Goal: Task Accomplishment & Management: Use online tool/utility

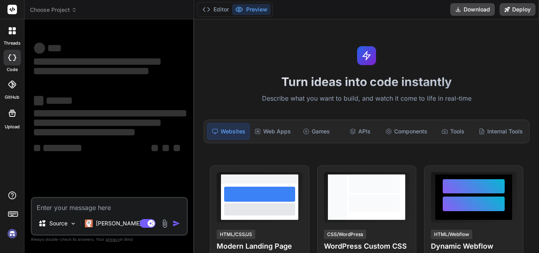
type textarea "x"
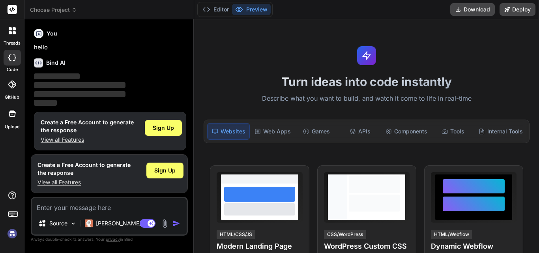
scroll to position [4, 0]
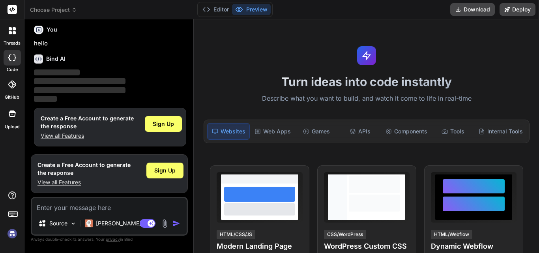
click at [73, 209] on textarea at bounding box center [109, 205] width 155 height 14
type textarea "}"
type textarea "x"
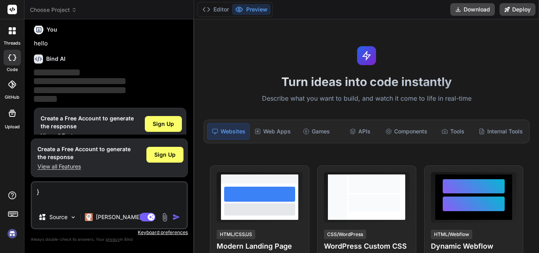
type textarea "}"
type textarea "x"
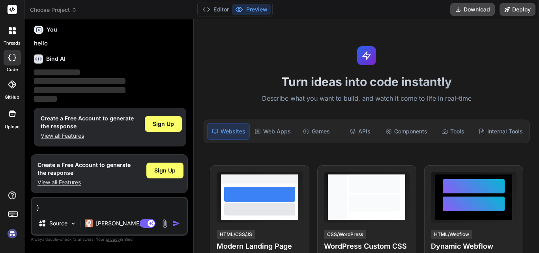
type textarea "x"
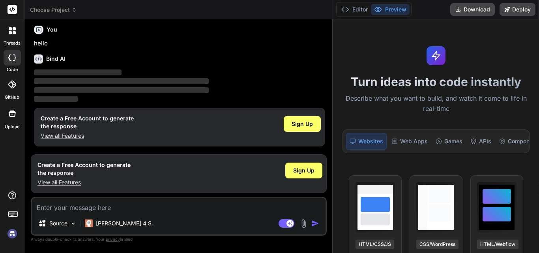
drag, startPoint x: 194, startPoint y: 27, endPoint x: 461, endPoint y: 27, distance: 266.8
click at [461, 27] on div "Choose Project Created with Pixso. Bind AI Web Search Created with Pixso. Code …" at bounding box center [281, 126] width 515 height 253
click at [91, 208] on textarea at bounding box center [179, 205] width 294 height 14
type textarea "I"
type textarea "x"
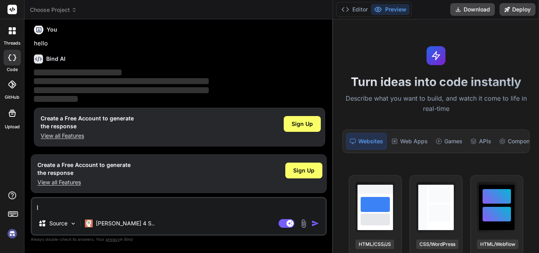
type textarea "I"
type textarea "x"
type textarea "I A"
type textarea "x"
type textarea "I AM"
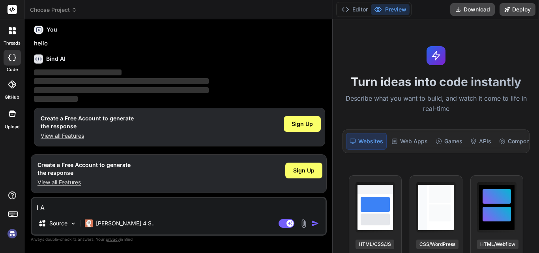
type textarea "x"
type textarea "I AM"
type textarea "x"
type textarea "I AM"
type textarea "x"
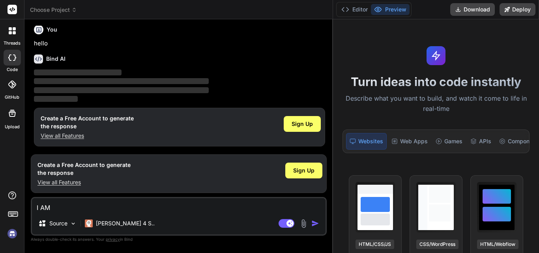
type textarea "I A"
type textarea "x"
type textarea "I"
type textarea "x"
type textarea "I"
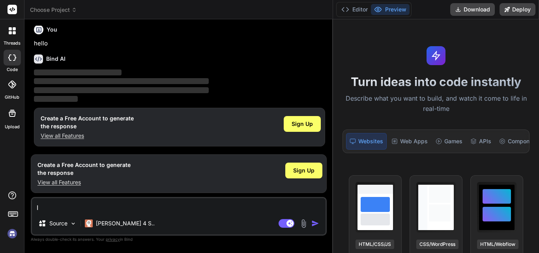
type textarea "x"
type textarea "I"
type textarea "x"
type textarea "I a"
type textarea "x"
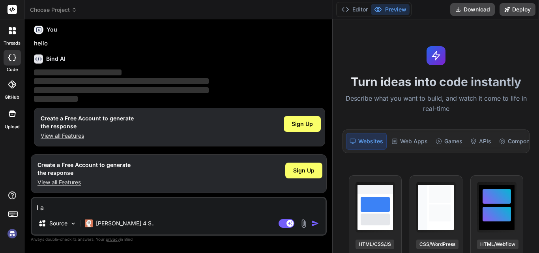
type textarea "I am"
type textarea "x"
type textarea "I am"
type textarea "x"
type textarea "I am u"
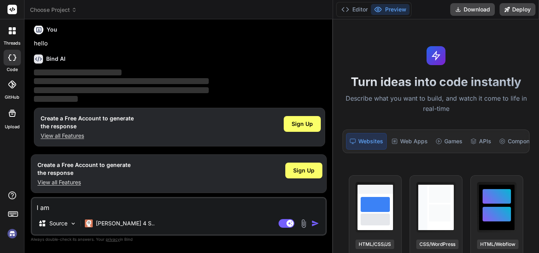
type textarea "x"
type textarea "I am un"
type textarea "x"
type textarea "I am una"
type textarea "x"
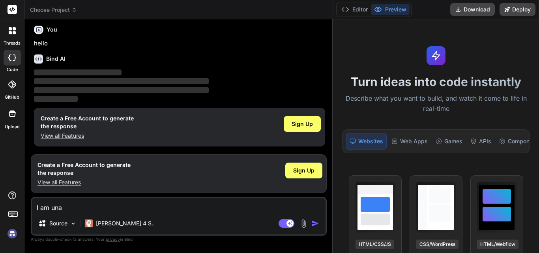
type textarea "I am unan"
type textarea "x"
type textarea "I am una"
type textarea "x"
type textarea "I am unab"
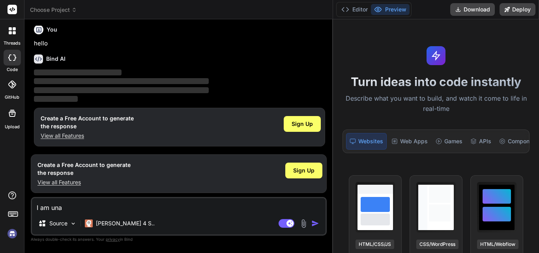
type textarea "x"
type textarea "I am unabl"
type textarea "x"
type textarea "I am unable"
type textarea "x"
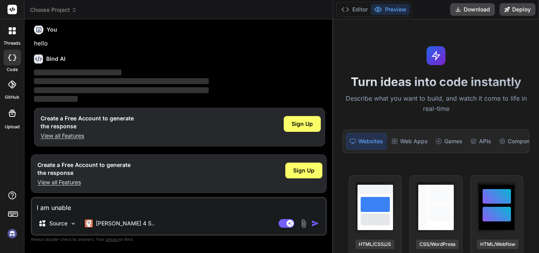
type textarea "I am unable"
type textarea "x"
type textarea "I am unable t"
type textarea "x"
type textarea "I am unable ty"
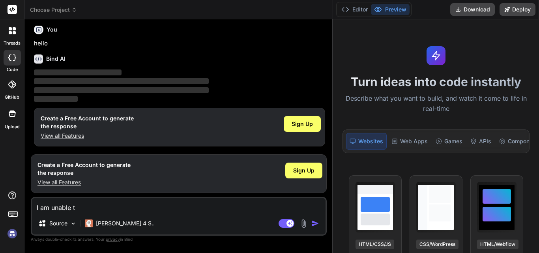
type textarea "x"
type textarea "I am unable tyo"
type textarea "x"
type textarea "I am unable tyo"
type textarea "x"
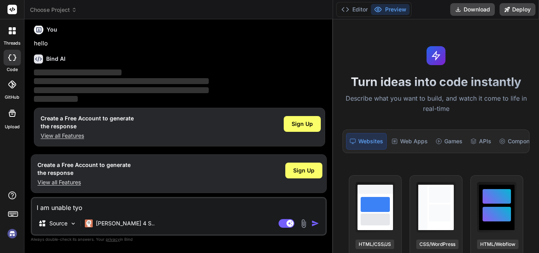
type textarea "I am unable tyo"
type textarea "x"
type textarea "I am unable ty"
type textarea "x"
type textarea "I am unable t"
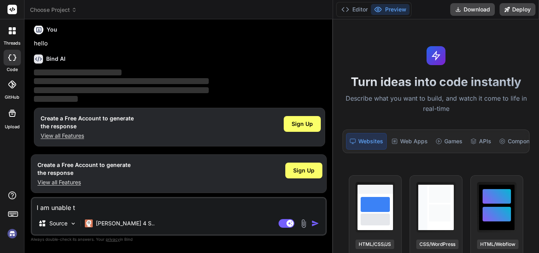
type textarea "x"
type textarea "I am unable to"
type textarea "x"
type textarea "I am unable to"
type textarea "x"
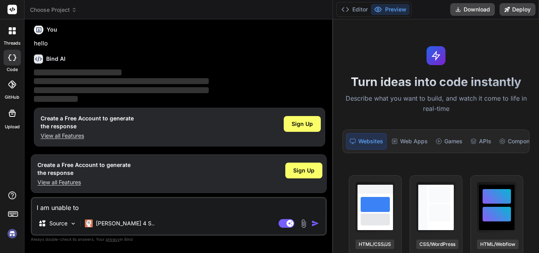
type textarea "I am unable to f"
type textarea "x"
type textarea "I am unable to ft"
type textarea "x"
type textarea "I am unable to f"
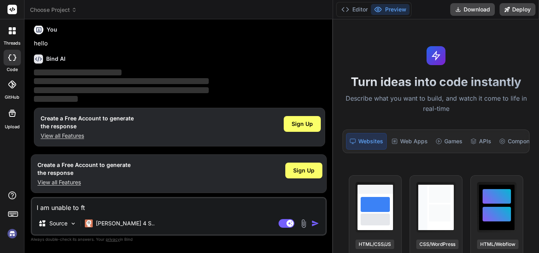
type textarea "x"
type textarea "I am unable to fe"
type textarea "x"
type textarea "I am unable to fet"
type textarea "x"
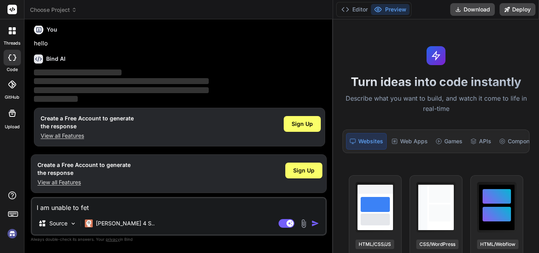
type textarea "I am unable to fetc"
type textarea "x"
type textarea "I am unable to fetch"
type textarea "x"
type textarea "I am unable to fetch"
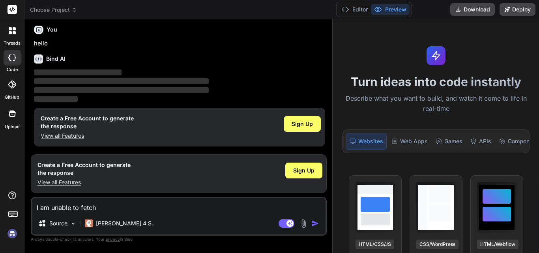
type textarea "x"
type textarea "I am unable to fetch t"
type textarea "x"
type textarea "I am unable to fetch ta"
type textarea "x"
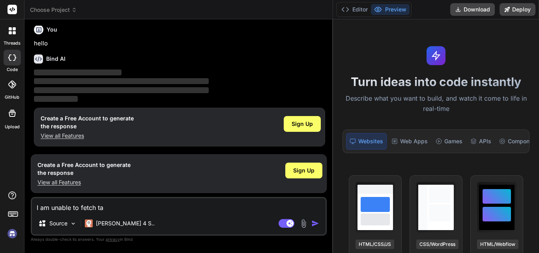
type textarea "I am unable to fetch tag"
type textarea "x"
type textarea "I am unable to fetch tag"
type textarea "x"
type textarea "I am unable to fetch tag i"
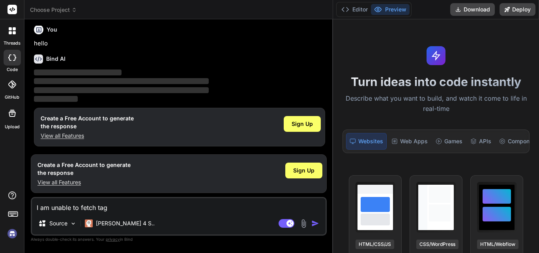
type textarea "x"
type textarea "I am unable to fetch tag in"
type textarea "x"
type textarea "I am unable to fetch tag in"
type textarea "x"
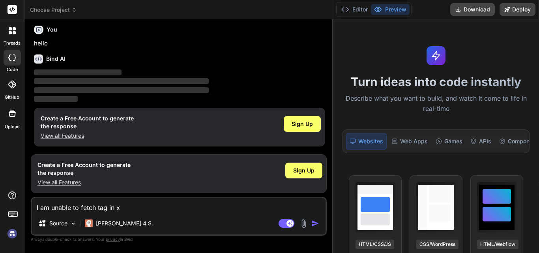
type textarea "I am unable to fetch tag in xc"
type textarea "x"
type textarea "I am unable to fetch tag in xca"
type textarea "x"
type textarea "I am unable to fetch tag in xc"
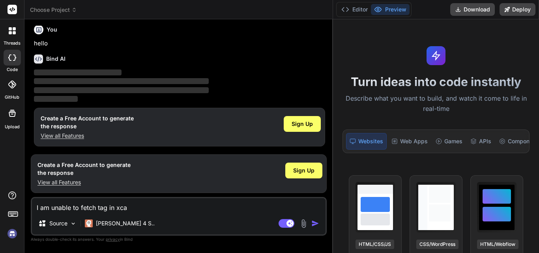
type textarea "x"
type textarea "I am unable to fetch tag in x"
type textarea "x"
type textarea "I am unable to fetch tag in"
type textarea "x"
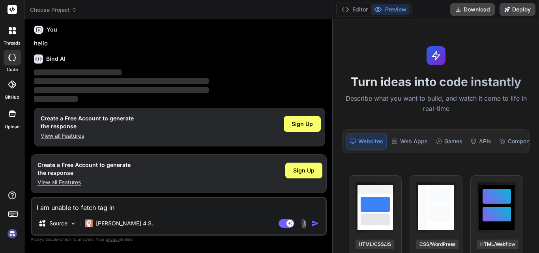
type textarea "I am unable to fetch tag in"
type textarea "x"
type textarea "I am unable to fetch tag inc"
type textarea "x"
type textarea "I am unable to fetch tag inca"
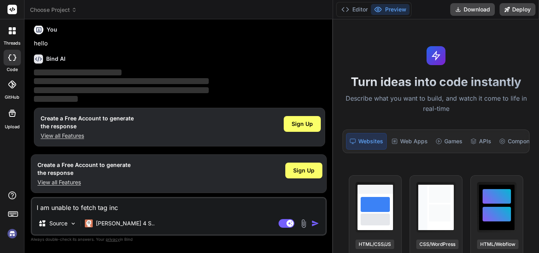
type textarea "x"
type textarea "I am unable to fetch tag inc"
type textarea "x"
type textarea "I am unable to fetch tag in"
type textarea "x"
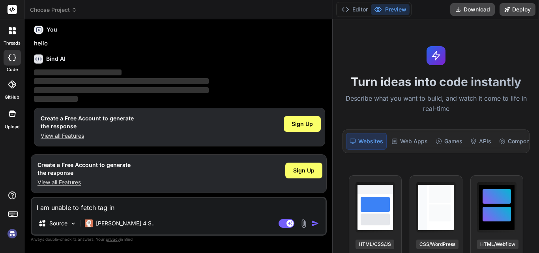
type textarea "I am unable to fetch tag in"
type textarea "x"
type textarea "I am unable to fetch tag in cx"
type textarea "x"
type textarea "I am unable to fetch tag in c"
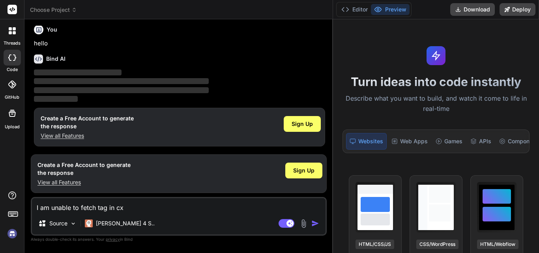
type textarea "x"
type textarea "I am unable to fetch tag in ca"
type textarea "x"
type textarea "I am unable to fetch tag in cat"
type textarea "x"
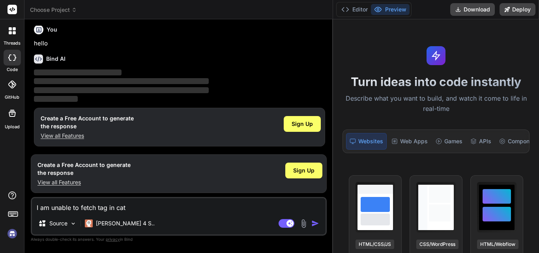
type textarea "I am unable to fetch tag in cate"
type textarea "x"
type textarea "I am unable to fetch tag in categ"
type textarea "x"
type textarea "I am unable to fetch tag in catego"
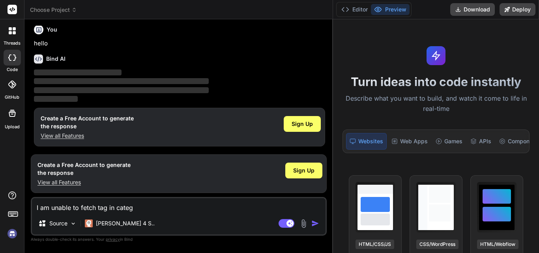
type textarea "x"
type textarea "I am unable to fetch tag in categor"
type textarea "x"
type textarea "I am unable to fetch tag in category"
type textarea "x"
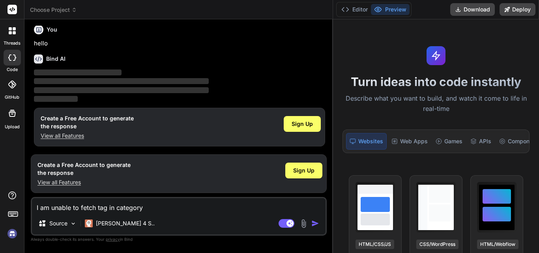
click at [150, 208] on textarea "I am unable to fetch tag in category" at bounding box center [179, 205] width 294 height 14
type textarea "I am unable to fetch tag in category"
type textarea "x"
type textarea "I am unable to fetch tag in category i"
type textarea "x"
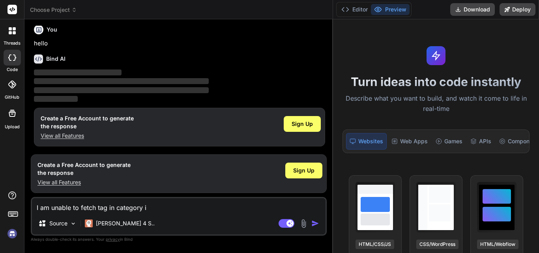
type textarea "I am unable to fetch tag in category in"
type textarea "x"
type textarea "I am unable to fetch tag in category in"
type textarea "x"
type textarea "I am unable to fetch tag in category in v"
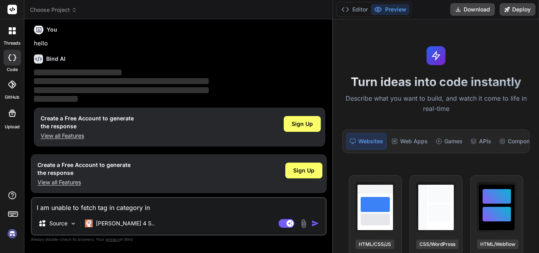
type textarea "x"
type textarea "I am unable to fetch tag in category in"
type textarea "x"
type textarea "I am unable to fetch tag in category in b"
type textarea "x"
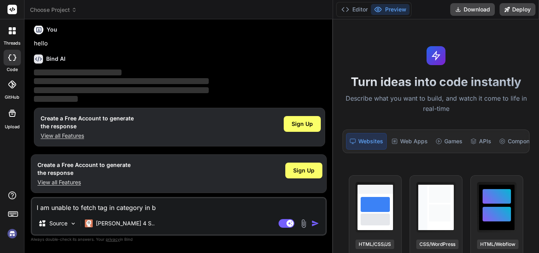
type textarea "I am unable to fetch tag in category in be"
type textarea "x"
type textarea "I am unable to fetch tag in category in bel"
type textarea "x"
type textarea "I am unable to fetch tag in category in belo"
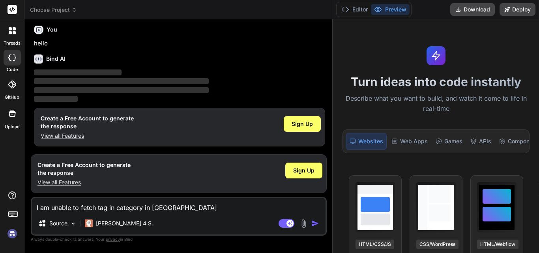
type textarea "x"
type textarea "I am unable to fetch tag in category in below"
type textarea "x"
type textarea "I am unable to fetch tag in category in below"
type textarea "x"
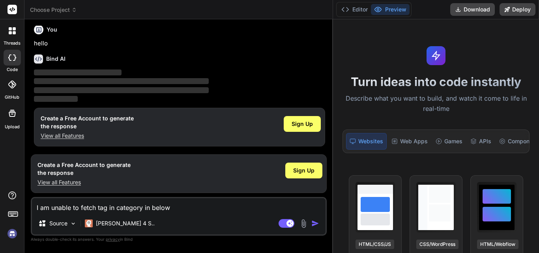
type textarea "I am unable to fetch tag in category in below c"
type textarea "x"
type textarea "I am unable to fetch tag in category in below co"
type textarea "x"
type textarea "I am unable to fetch tag in category in below cod"
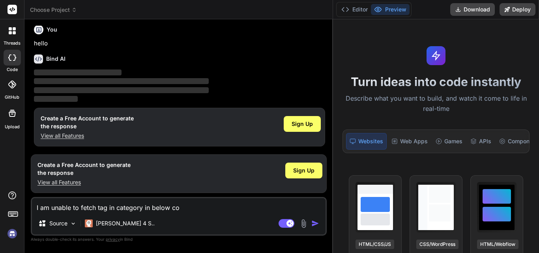
type textarea "x"
type textarea "I am unable to fetch tag in category in below code"
type textarea "x"
type textarea "I am unable to fetch tag in category in below code"
type textarea "x"
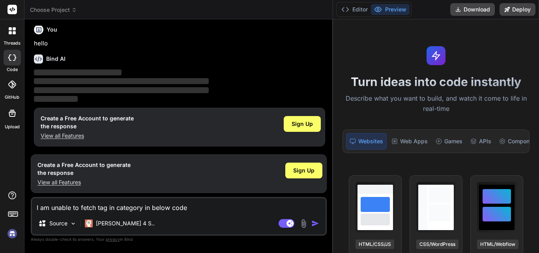
click at [131, 206] on textarea "I am unable to fetch tag in category in below code" at bounding box center [179, 205] width 294 height 14
type textarea "I am unable to fetch tag in lin below code"
type textarea "x"
type textarea "I am unable to fetch tag in liin below code"
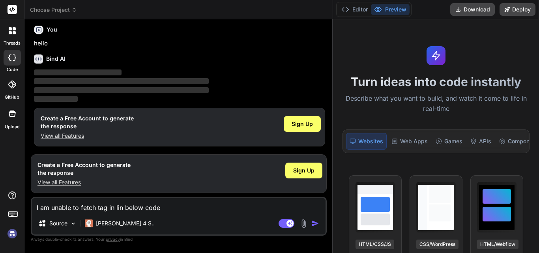
type textarea "x"
type textarea "I am unable to fetch tag in lisin below code"
type textarea "x"
type textarea "I am unable to fetch tag in listin below code"
type textarea "x"
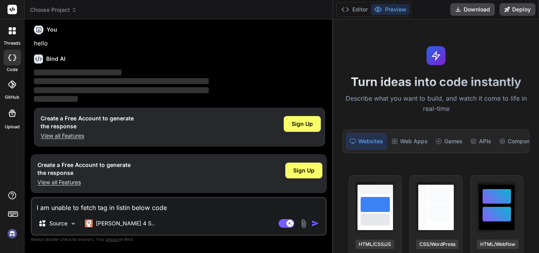
type textarea "I am unable to fetch tag in list in below code"
type textarea "x"
click at [195, 204] on textarea "I am unable to fetch tag in list in below code" at bounding box center [179, 205] width 294 height 14
paste textarea "<?php /** * Namespace: Marketing Automation * Class: Contacts Trigger Collectio…"
type textarea "I am unable to fetch tag in list in below code <?php /** * Namespace: Marketing…"
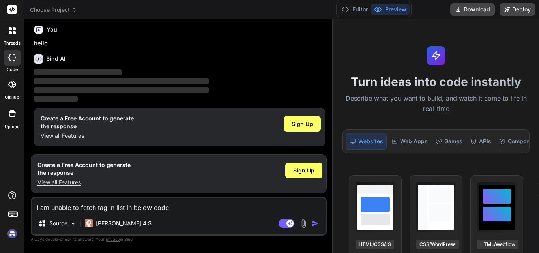
type textarea "x"
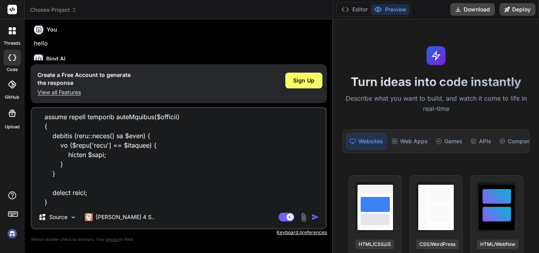
type textarea "I am unable to fetch tag in list in below code <?php /** * Namespace: Marketing…"
click at [318, 215] on img "button" at bounding box center [315, 217] width 8 height 8
click at [316, 215] on img "button" at bounding box center [315, 217] width 8 height 8
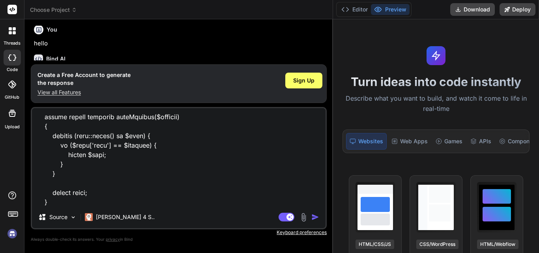
click at [316, 215] on img "button" at bounding box center [315, 217] width 8 height 8
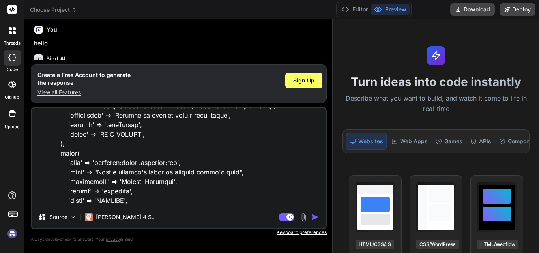
scroll to position [3308, 0]
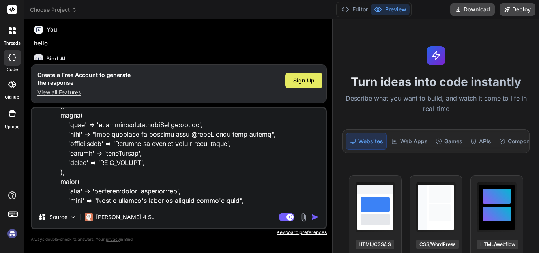
click at [307, 81] on span "Sign Up" at bounding box center [303, 81] width 21 height 8
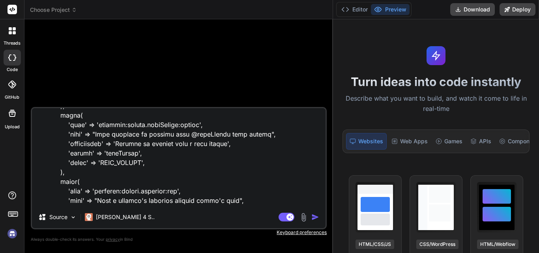
scroll to position [0, 0]
click at [192, 204] on textarea at bounding box center [179, 157] width 294 height 98
click at [165, 92] on img at bounding box center [164, 93] width 6 height 6
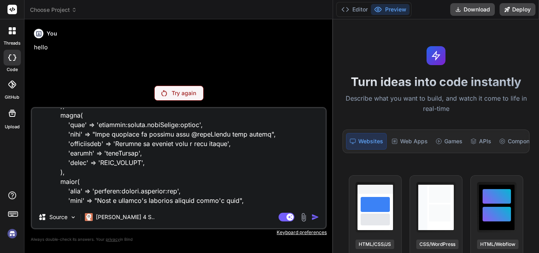
click at [11, 52] on div at bounding box center [12, 58] width 17 height 16
click at [13, 9] on icon at bounding box center [12, 9] width 6 height 5
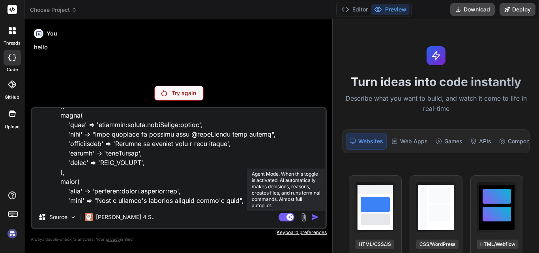
click at [282, 217] on rect at bounding box center [287, 217] width 16 height 9
click at [287, 217] on rect at bounding box center [287, 217] width 16 height 9
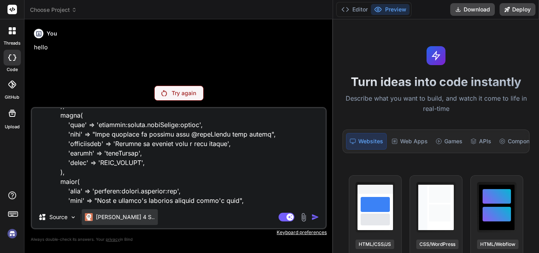
click at [103, 216] on p "Claude 4 S.." at bounding box center [125, 217] width 59 height 8
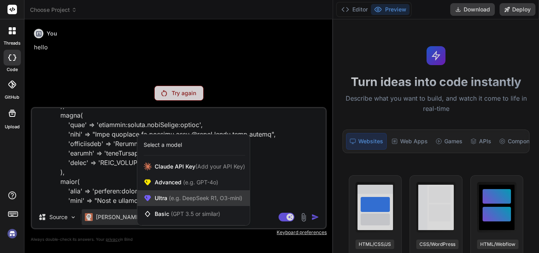
click at [205, 202] on span "Ultra (e.g. DeepSeek R1, O3-mini)" at bounding box center [199, 198] width 88 height 8
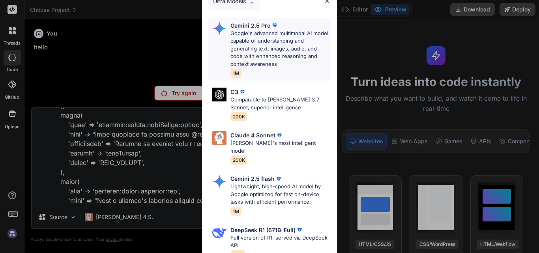
click at [264, 58] on p "Google's advanced multimodal AI model capable of understanding and generating t…" at bounding box center [280, 49] width 100 height 39
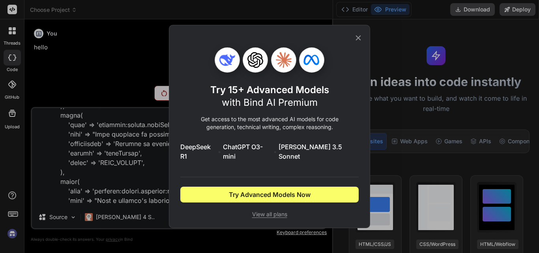
click at [273, 210] on span "View all plans" at bounding box center [269, 214] width 178 height 8
click at [359, 41] on icon at bounding box center [358, 38] width 9 height 9
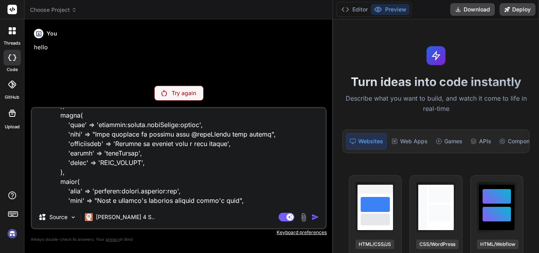
click at [169, 92] on div "Try again" at bounding box center [178, 93] width 49 height 15
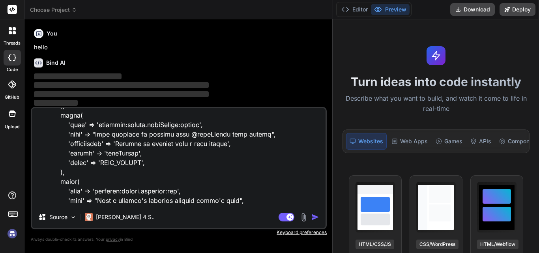
type textarea "x"
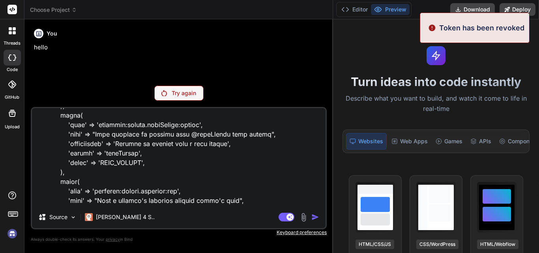
click at [391, 7] on button "Preview" at bounding box center [390, 9] width 39 height 11
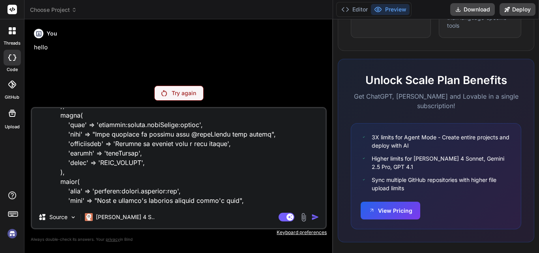
scroll to position [670, 0]
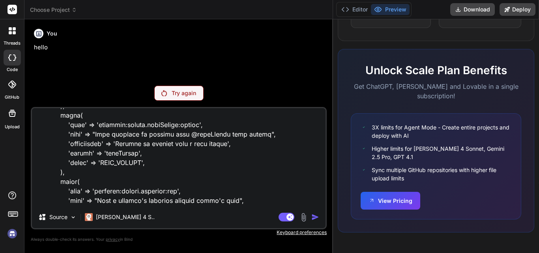
click at [13, 234] on img at bounding box center [12, 233] width 13 height 13
click at [16, 30] on div at bounding box center [12, 30] width 17 height 17
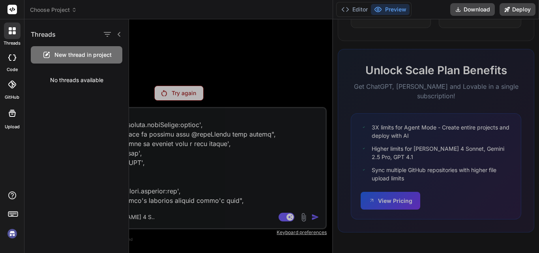
click at [12, 116] on icon at bounding box center [11, 113] width 9 height 9
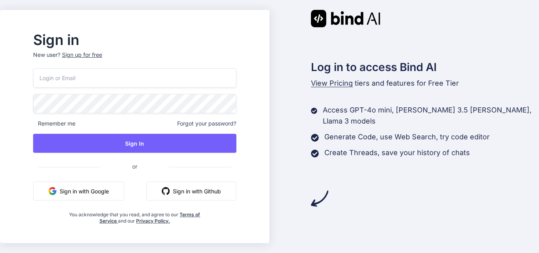
click at [95, 79] on input "email" at bounding box center [134, 77] width 203 height 19
type input "ramlal2@yopmail.com"
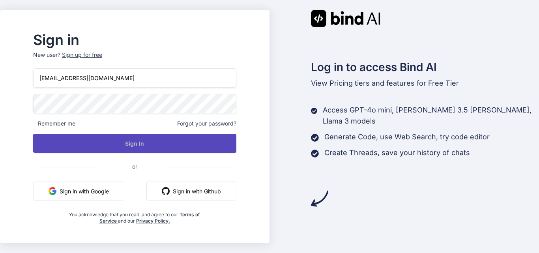
click at [139, 145] on button "Sign In" at bounding box center [134, 143] width 203 height 19
click at [152, 143] on button "Sign In" at bounding box center [134, 143] width 203 height 19
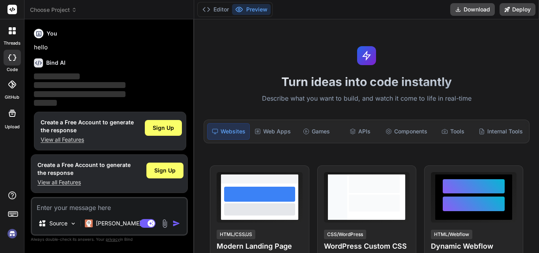
scroll to position [4, 0]
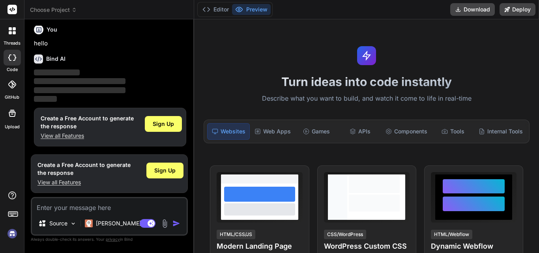
click at [66, 202] on textarea at bounding box center [109, 205] width 155 height 14
type textarea "x"
type textarea "I am unable to fetch tag in list in below code <?php /** * Namespace: Marketing…"
type textarea "x"
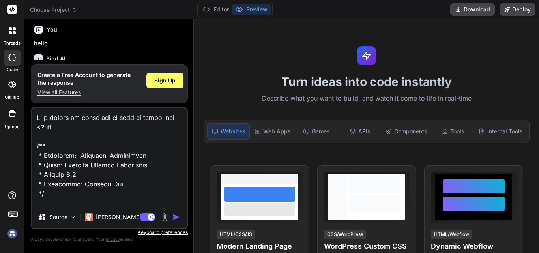
scroll to position [5266, 0]
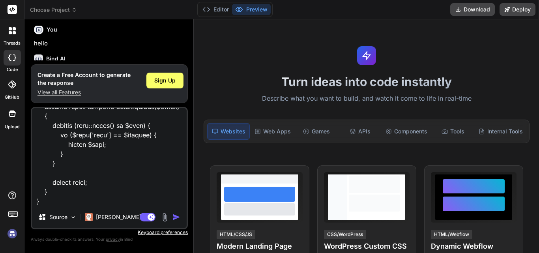
type textarea "I am unable to fetch tag in list in below code <?php /** * Namespace: Marketing…"
click at [177, 215] on img "button" at bounding box center [176, 217] width 8 height 8
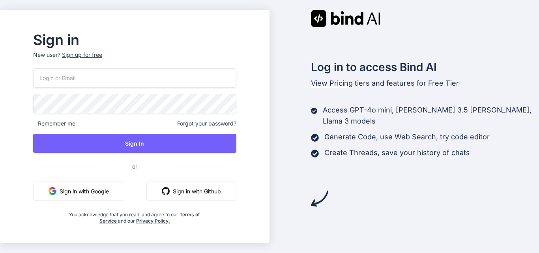
click at [88, 74] on input "email" at bounding box center [134, 77] width 203 height 19
type input "[EMAIL_ADDRESS][DOMAIN_NAME]"
click at [130, 133] on div "[EMAIL_ADDRESS][DOMAIN_NAME] Remember me Forgot your password? Sign In or Sign …" at bounding box center [134, 146] width 203 height 156
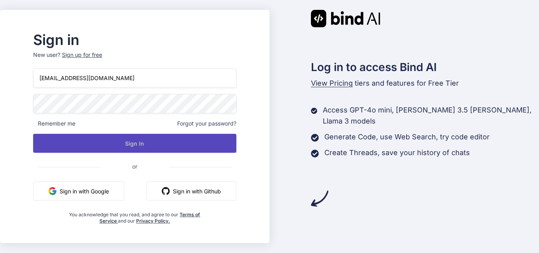
click at [137, 147] on button "Sign In" at bounding box center [134, 143] width 203 height 19
